Goal: Complete application form

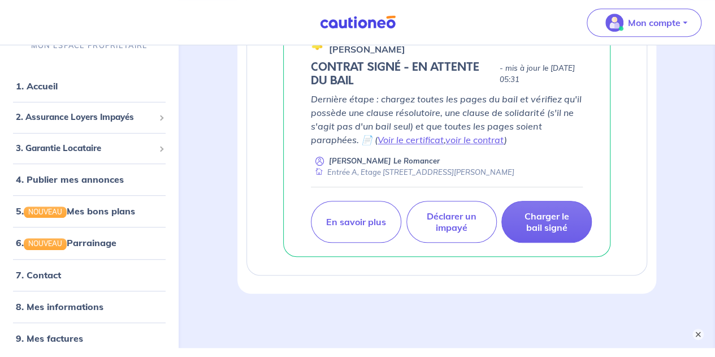
scroll to position [311, 0]
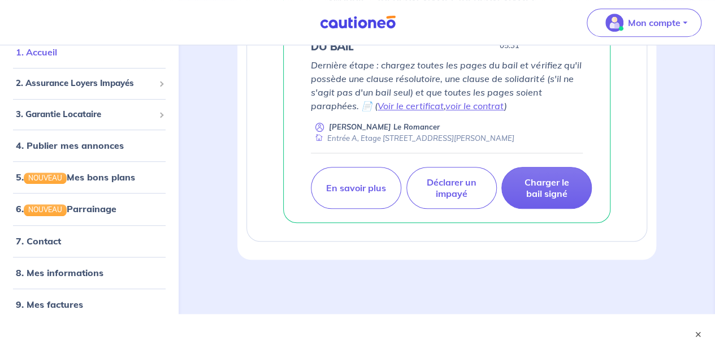
click at [52, 47] on link "1. Accueil" at bounding box center [36, 51] width 41 height 11
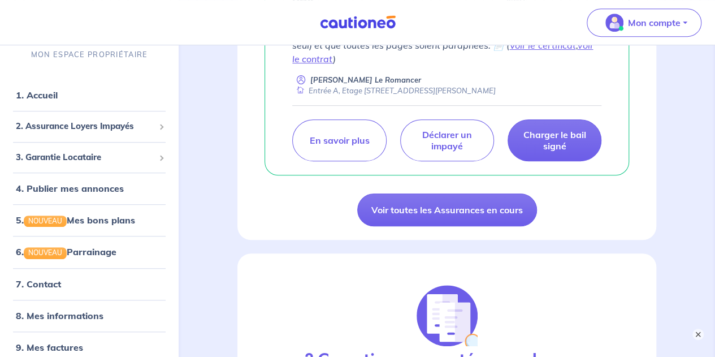
scroll to position [324, 0]
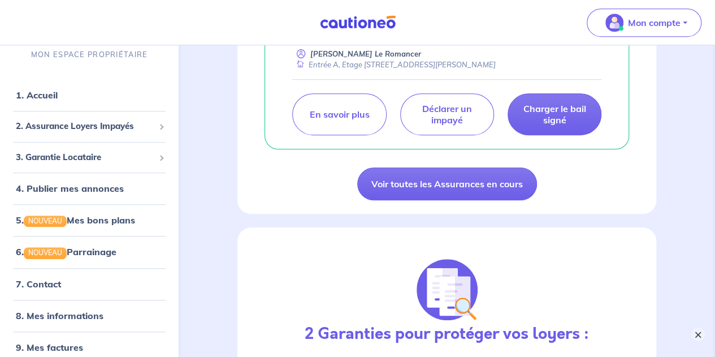
click at [697, 333] on button "×" at bounding box center [698, 334] width 14 height 14
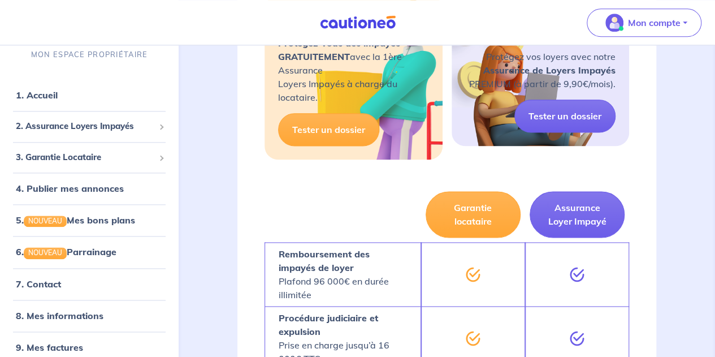
scroll to position [682, 0]
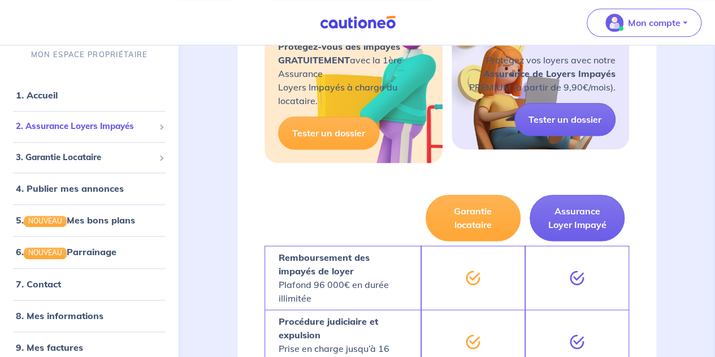
click at [69, 133] on div "2. Assurance Loyers Impayés" at bounding box center [89, 126] width 169 height 22
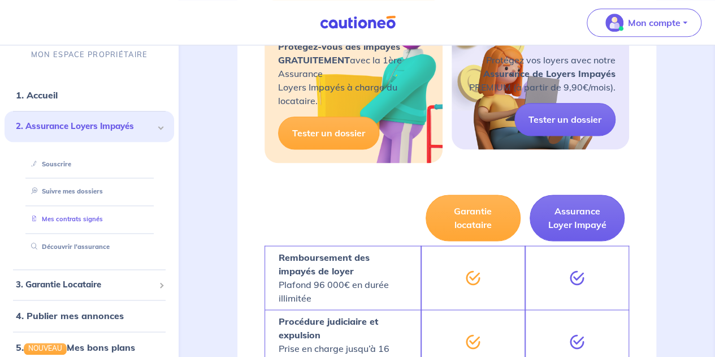
click at [64, 221] on link "Mes contrats signés" at bounding box center [65, 219] width 76 height 8
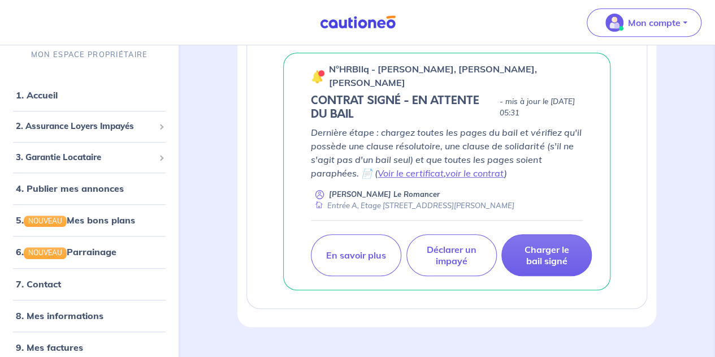
scroll to position [245, 0]
click at [476, 173] on link "voir le contrat" at bounding box center [474, 171] width 59 height 11
click at [56, 97] on link "1. Accueil" at bounding box center [36, 94] width 41 height 11
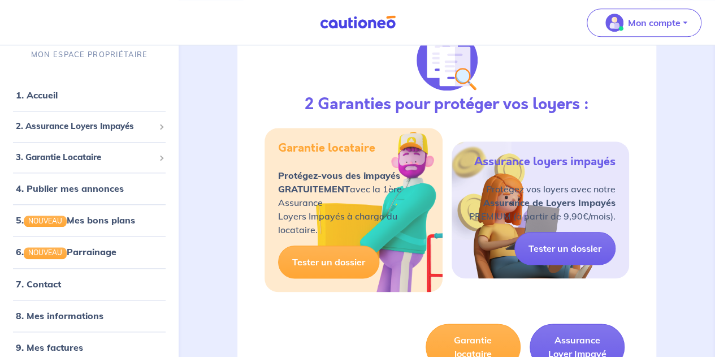
scroll to position [555, 0]
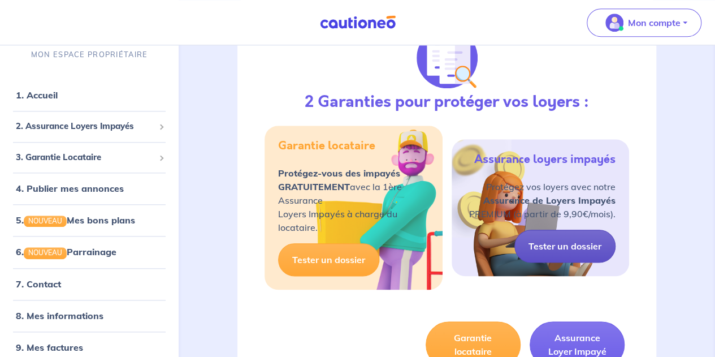
click at [591, 238] on link "Tester un dossier" at bounding box center [564, 245] width 101 height 33
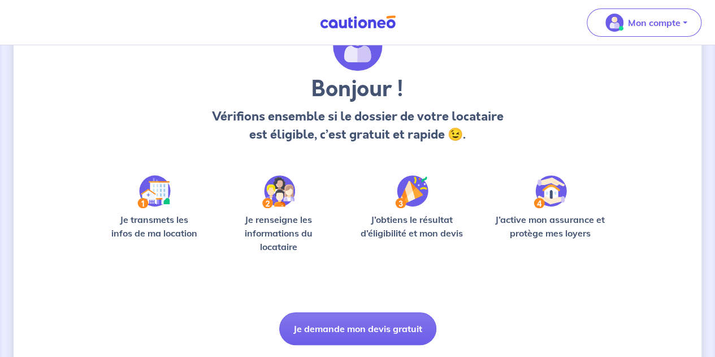
scroll to position [97, 0]
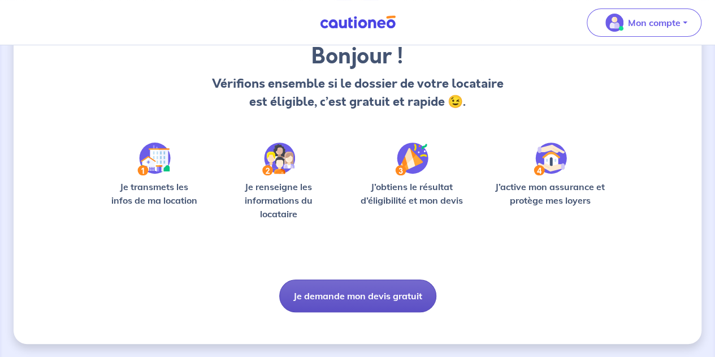
click at [331, 289] on button "Je demande mon devis gratuit" at bounding box center [357, 295] width 157 height 33
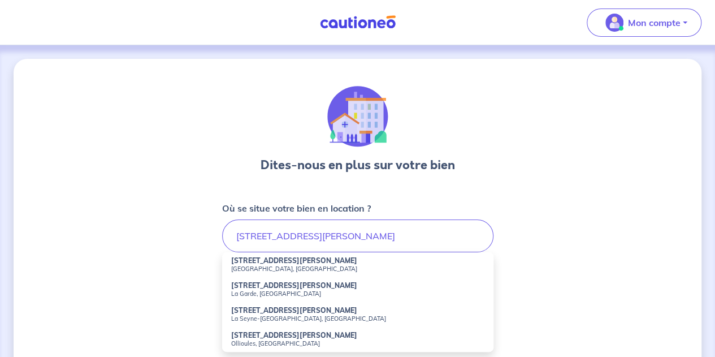
click at [278, 257] on strong "[STREET_ADDRESS][PERSON_NAME]" at bounding box center [294, 260] width 126 height 8
type input "[STREET_ADDRESS][PERSON_NAME]"
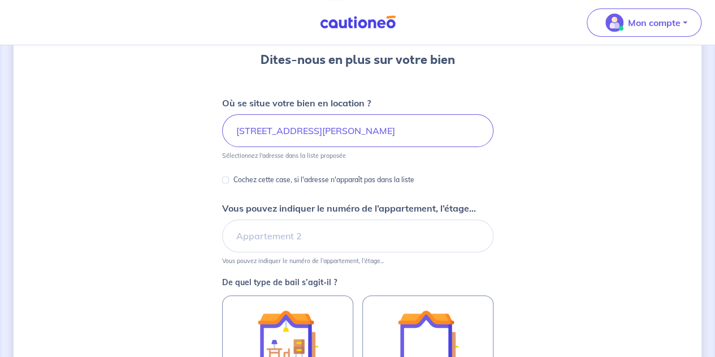
scroll to position [118, 0]
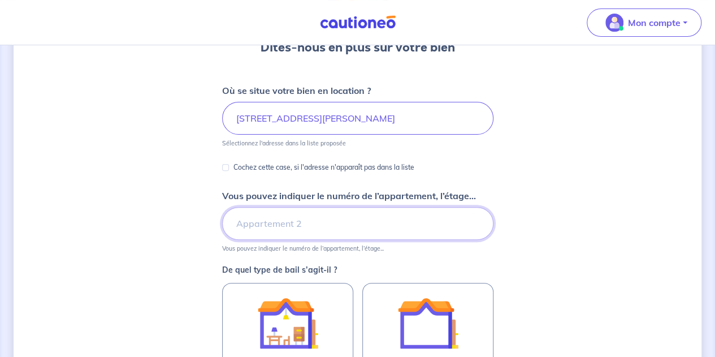
click at [251, 218] on input "Vous pouvez indiquer le numéro de l’appartement, l’étage..." at bounding box center [357, 223] width 271 height 33
type input "Entrée A, Etage 2"
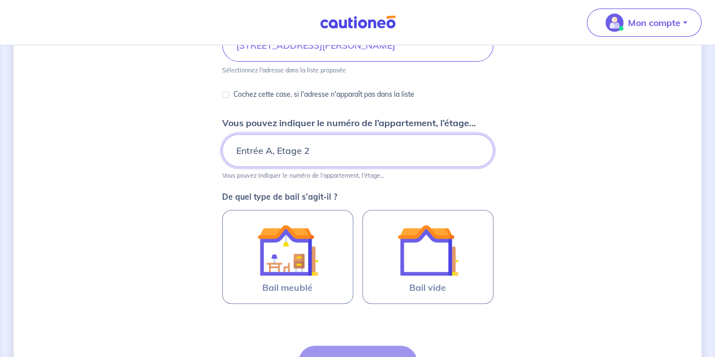
scroll to position [192, 0]
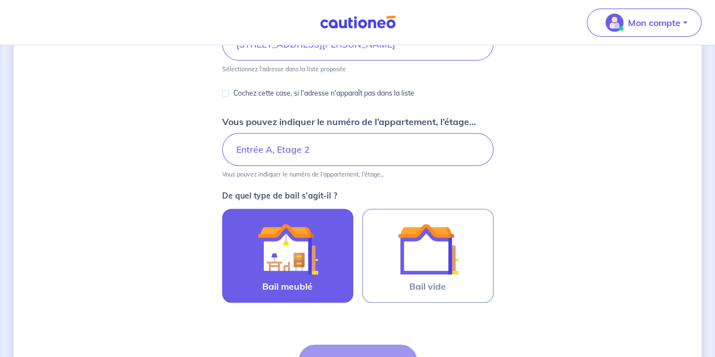
click at [288, 256] on img at bounding box center [287, 248] width 61 height 61
click at [0, 0] on input "Bail meublé" at bounding box center [0, 0] width 0 height 0
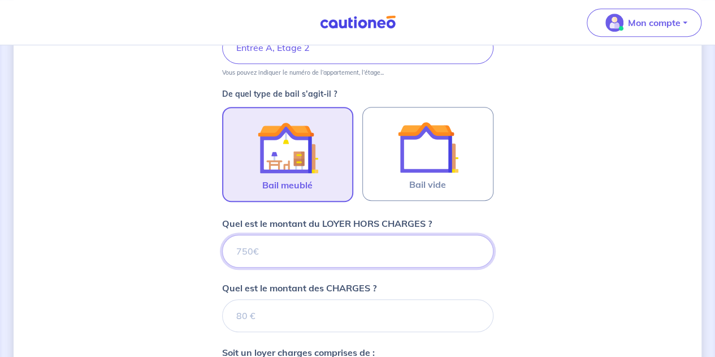
scroll to position [294, 0]
type input "127"
type input "1272"
type input "1272.7"
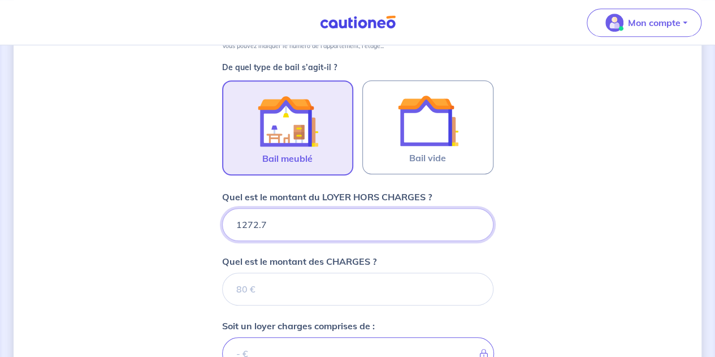
scroll to position [320, 0]
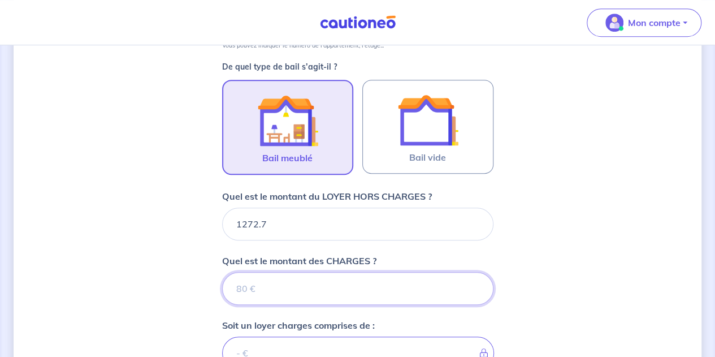
click at [281, 282] on input "Quel est le montant des CHARGES ?" at bounding box center [357, 288] width 271 height 33
type input "195"
type input "1467.7"
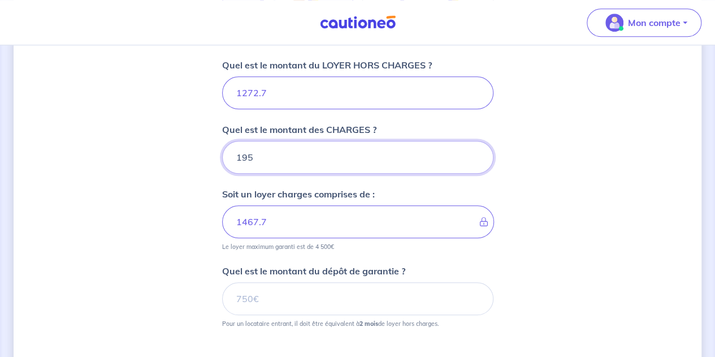
scroll to position [452, 0]
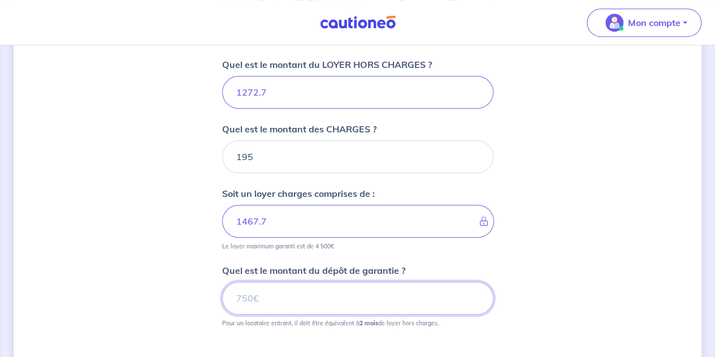
click at [255, 307] on input "Quel est le montant du dépôt de garantie ?" at bounding box center [357, 297] width 271 height 33
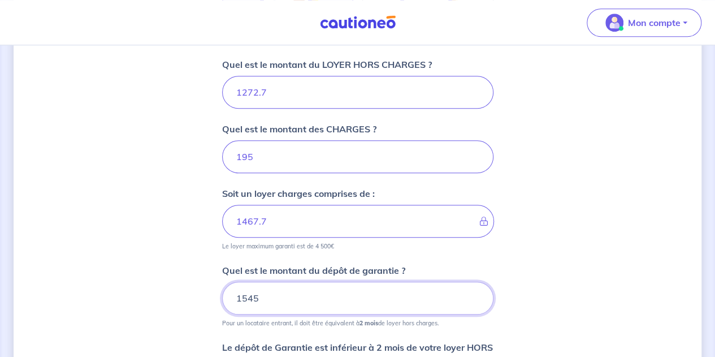
click at [242, 295] on input "1545" at bounding box center [357, 297] width 271 height 33
click at [272, 299] on input "2545" at bounding box center [357, 297] width 271 height 33
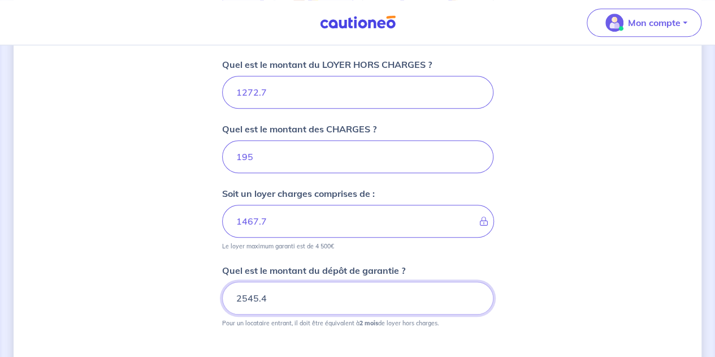
type input "2545.4"
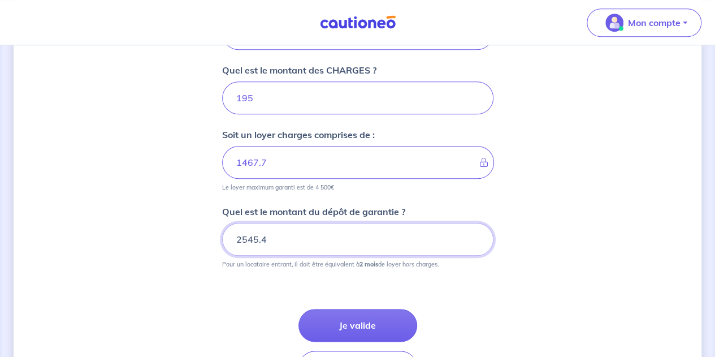
scroll to position [563, 0]
